Goal: Find specific page/section: Find specific page/section

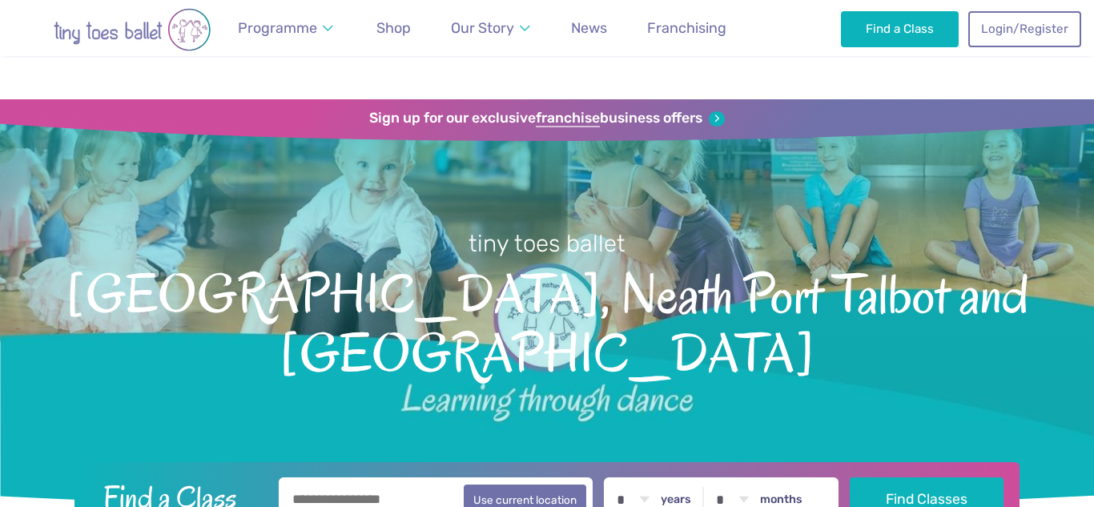
click at [386, 28] on span "Shop" at bounding box center [394, 27] width 34 height 17
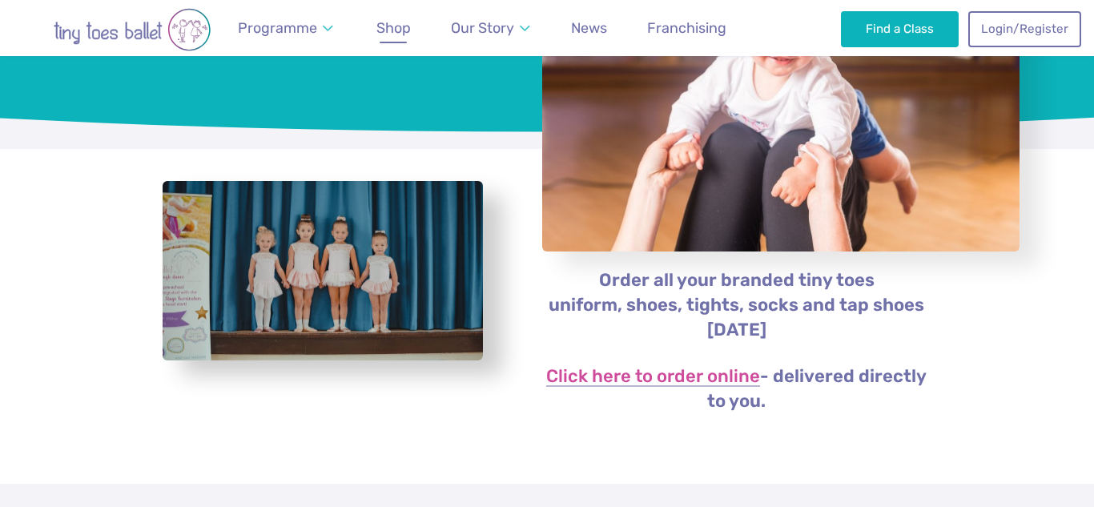
scroll to position [217, 0]
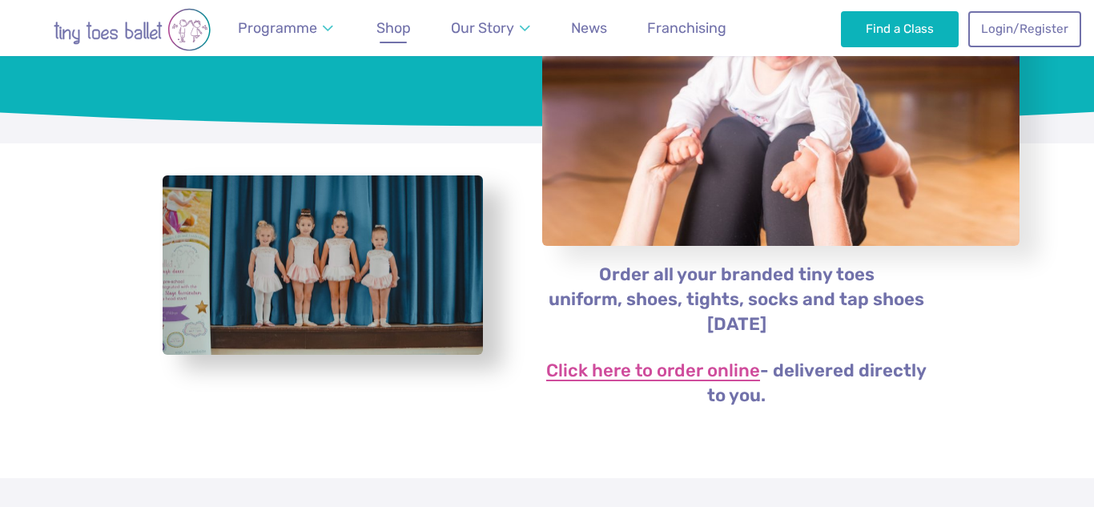
click at [731, 369] on link "Click here to order online" at bounding box center [653, 371] width 214 height 19
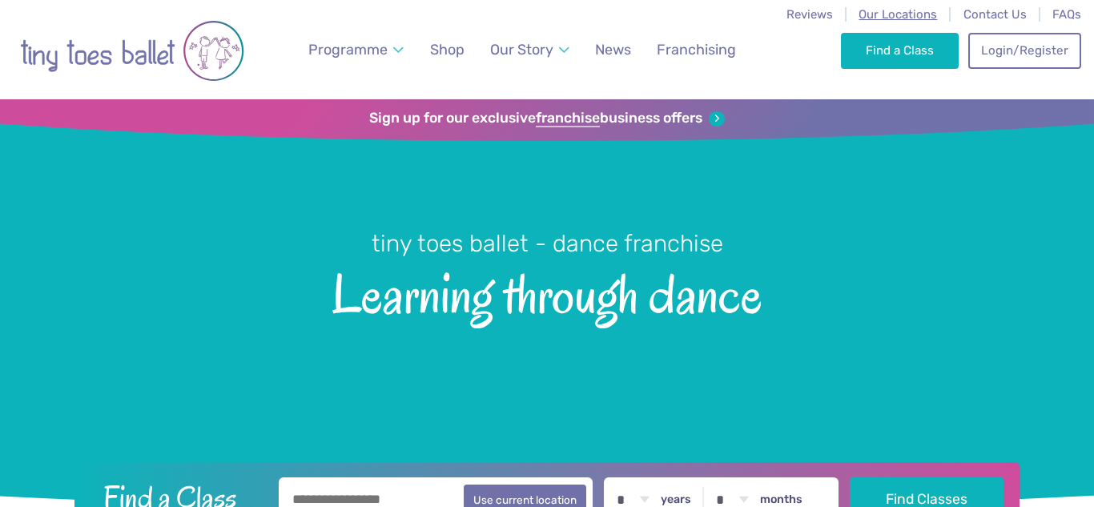
click at [878, 13] on span "Our Locations" at bounding box center [898, 14] width 79 height 14
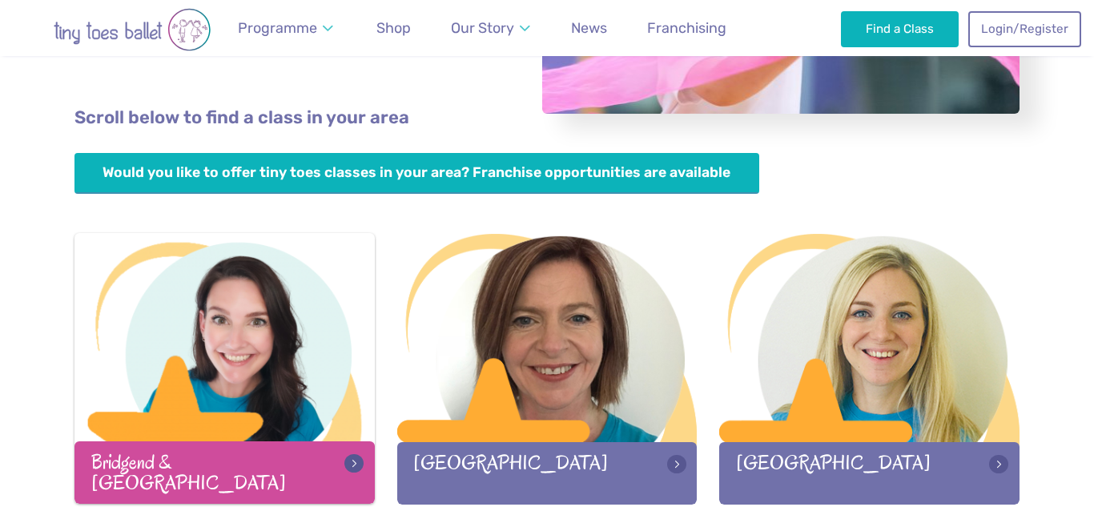
scroll to position [362, 0]
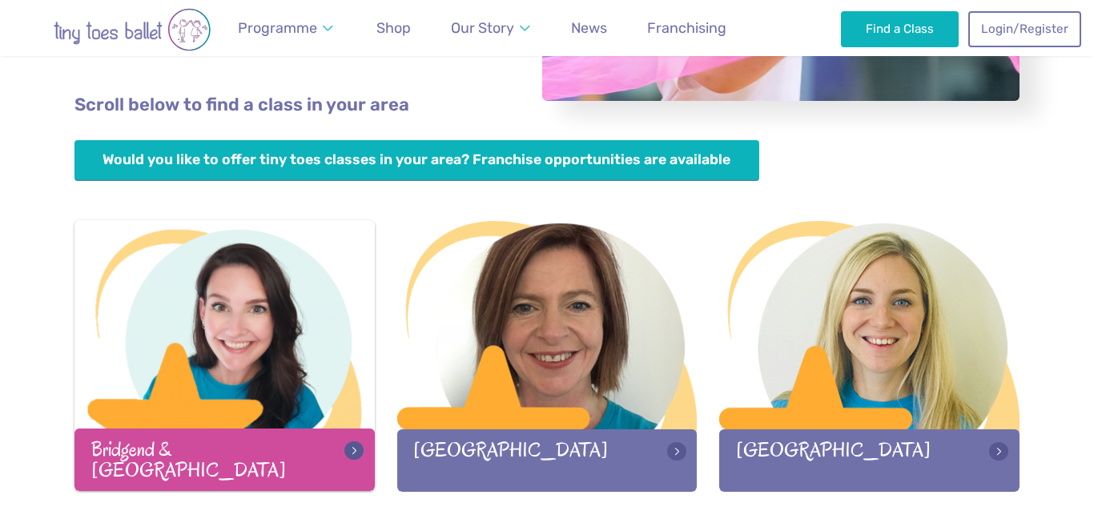
click at [250, 447] on div "Bridgend & [GEOGRAPHIC_DATA]" at bounding box center [225, 460] width 300 height 62
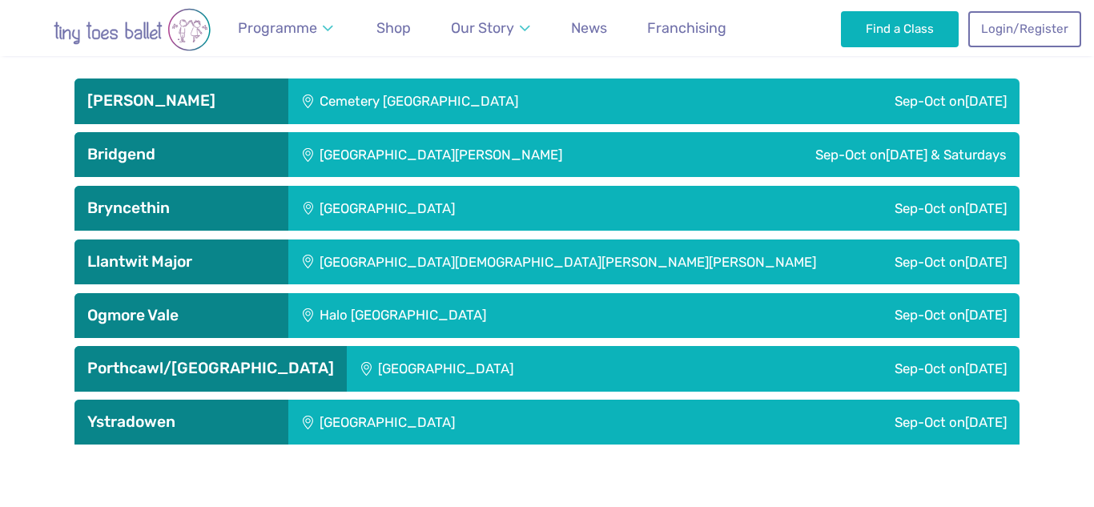
scroll to position [2620, 0]
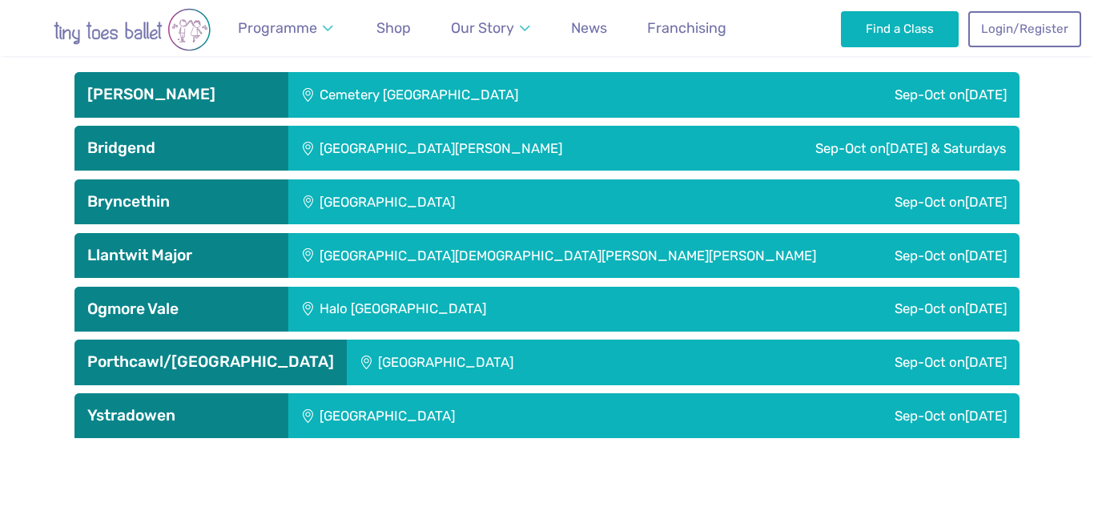
click at [166, 139] on h3 "Bridgend" at bounding box center [181, 148] width 188 height 19
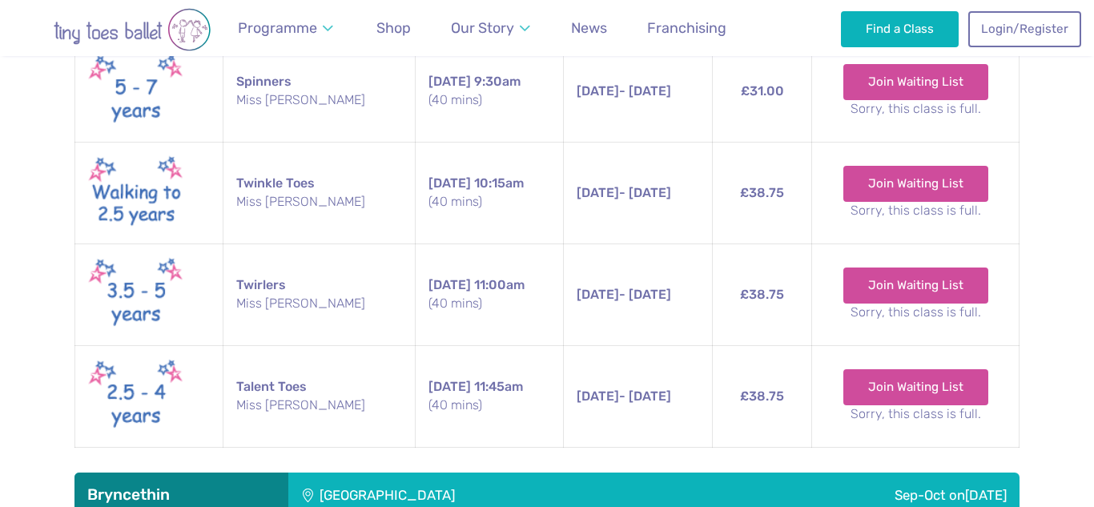
scroll to position [3165, 0]
